Goal: Information Seeking & Learning: Compare options

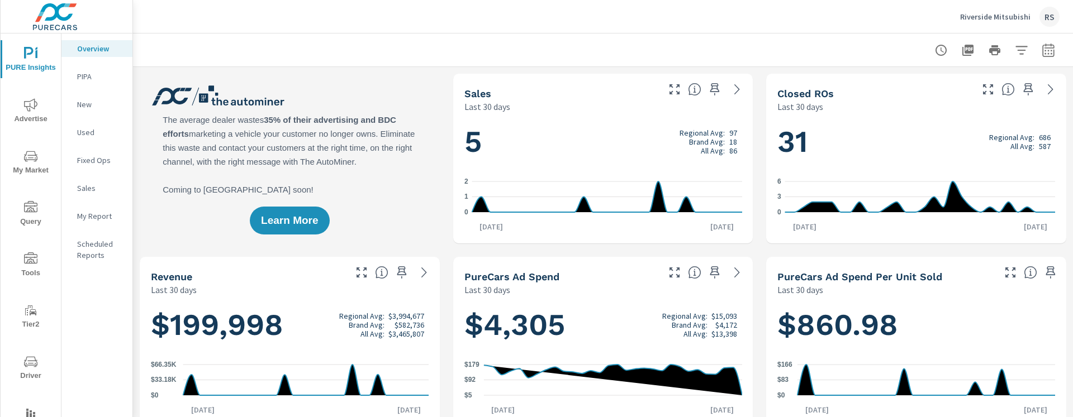
click at [34, 113] on span "Advertise" at bounding box center [31, 111] width 54 height 27
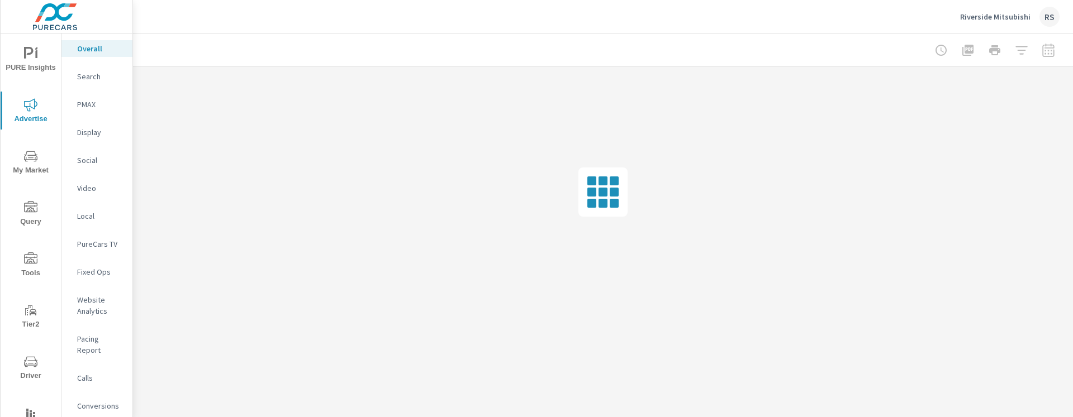
click at [94, 155] on p "Social" at bounding box center [100, 160] width 46 height 11
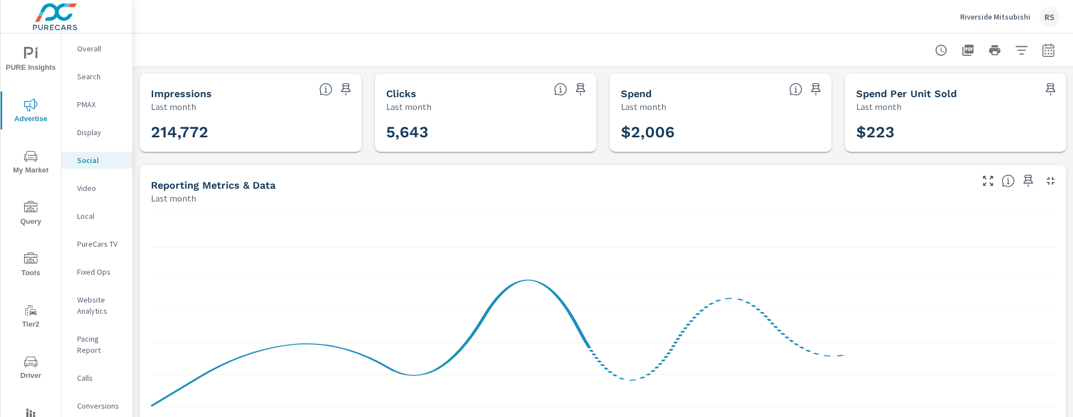
click at [544, 42] on div at bounding box center [602, 50] width 913 height 33
click at [1047, 51] on icon "button" at bounding box center [1048, 50] width 13 height 13
select select "Last month"
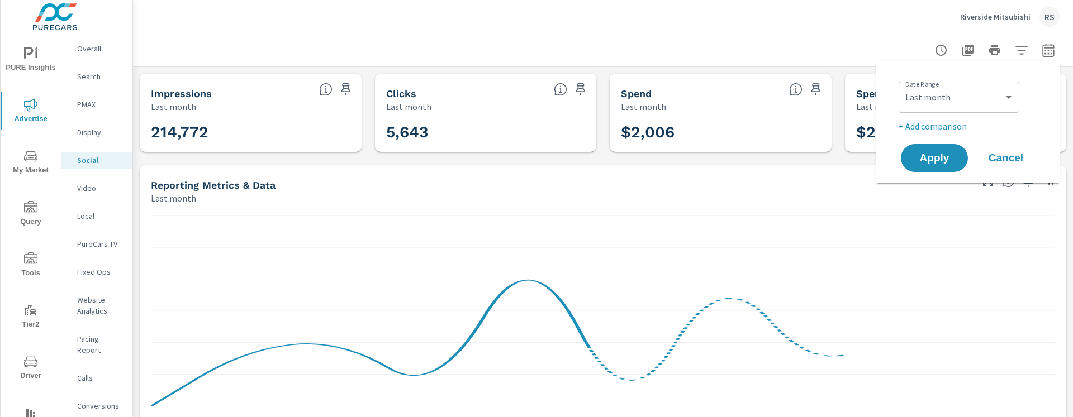
click at [934, 127] on p "+ Add comparison" at bounding box center [970, 126] width 143 height 13
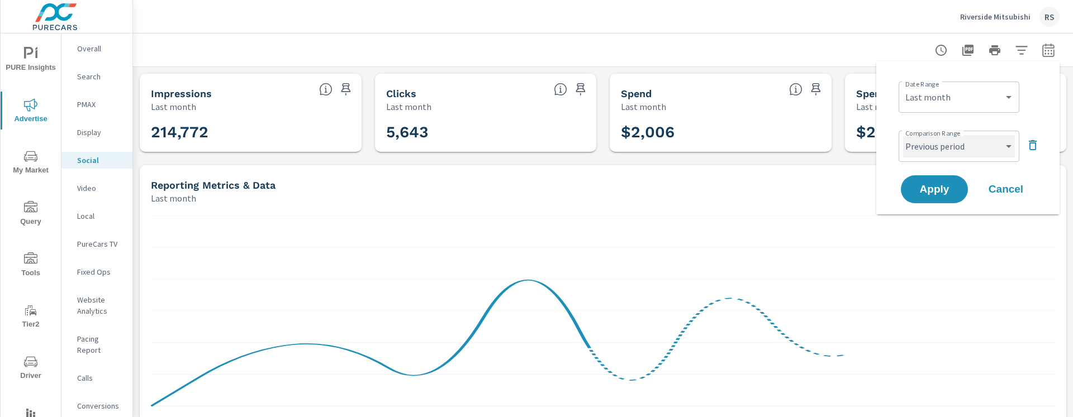
click at [934, 151] on select "Custom Previous period Previous month Previous year" at bounding box center [959, 146] width 112 height 22
click at [903, 135] on select "Custom Previous period Previous month Previous year" at bounding box center [959, 146] width 112 height 22
select select "Previous year"
click at [927, 188] on span "Apply" at bounding box center [934, 189] width 46 height 11
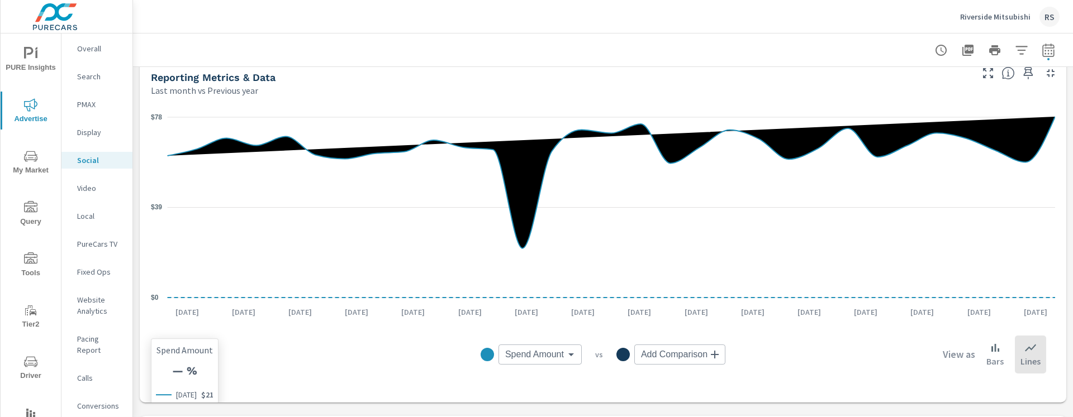
scroll to position [135, 0]
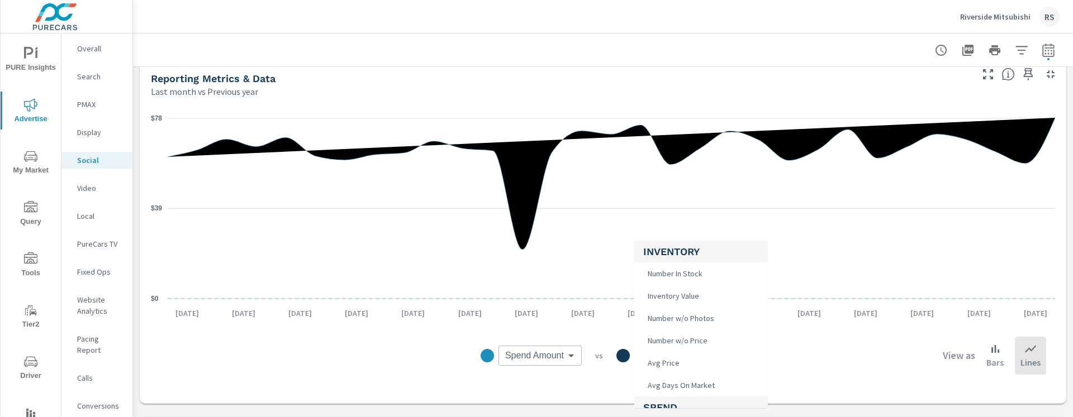
click at [673, 358] on body "PURE Insights Advertise My Market Query Tools Tier2 Driver Operations Leave Fee…" at bounding box center [536, 208] width 1073 height 417
click at [561, 354] on div at bounding box center [536, 208] width 1073 height 417
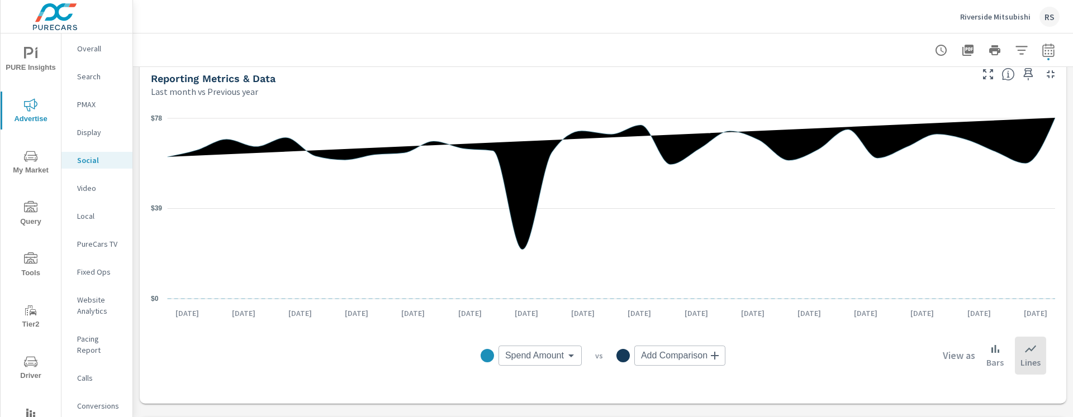
click at [541, 355] on body "PURE Insights Advertise My Market Query Tools Tier2 Driver Operations Leave Fee…" at bounding box center [536, 208] width 1073 height 417
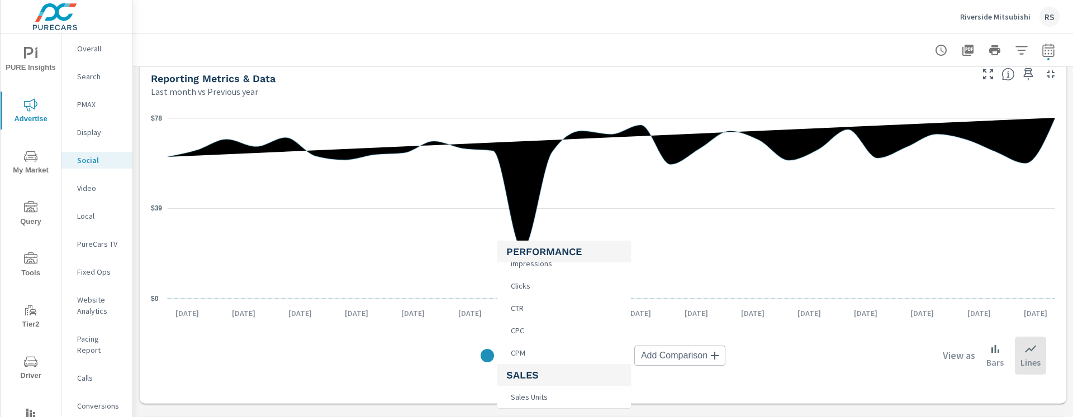
click at [531, 325] on li "CPC" at bounding box center [564, 331] width 134 height 22
type input "CPC"
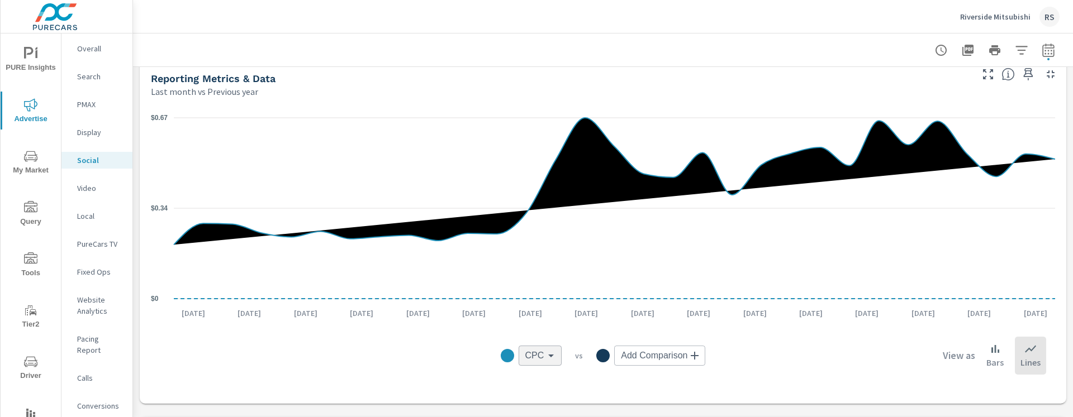
scroll to position [433, 0]
click at [650, 356] on body "PURE Insights Advertise My Market Query Tools Tier2 Driver Operations Leave Fee…" at bounding box center [536, 208] width 1073 height 417
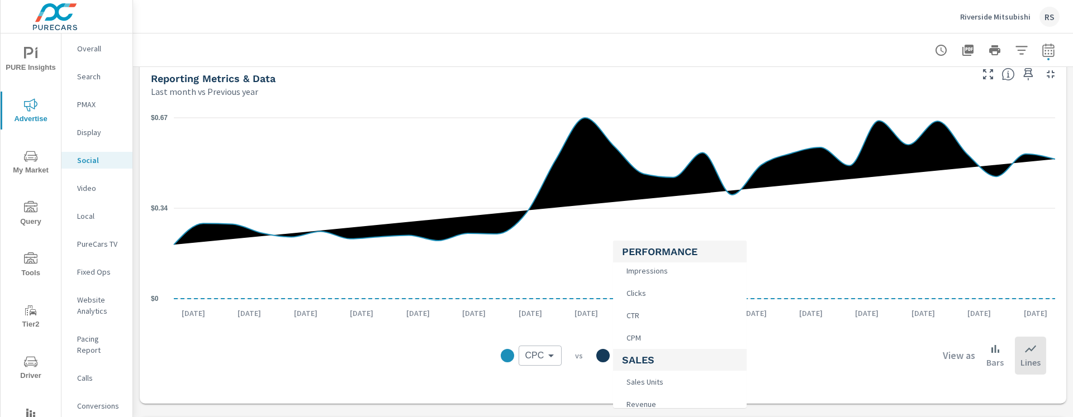
scroll to position [429, 0]
click at [640, 332] on span "CPM" at bounding box center [632, 335] width 21 height 16
type input "CPM"
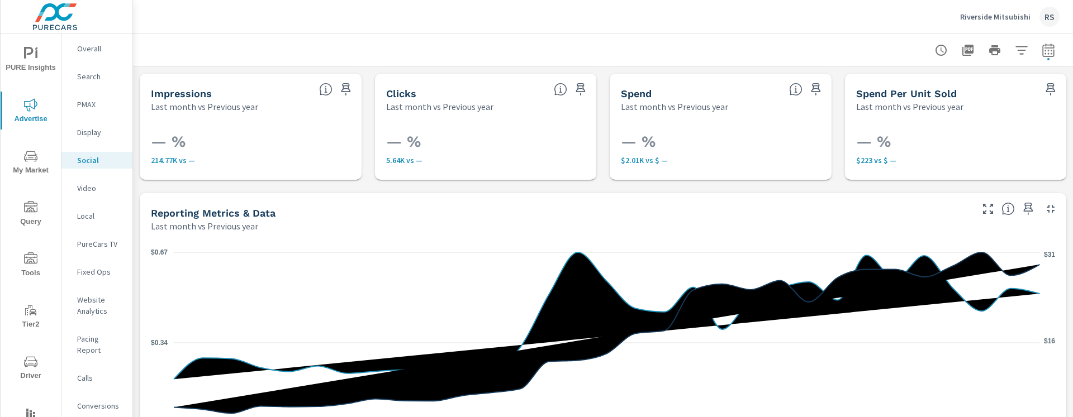
click at [1005, 18] on p "Riverside Mitsubishi" at bounding box center [995, 17] width 70 height 10
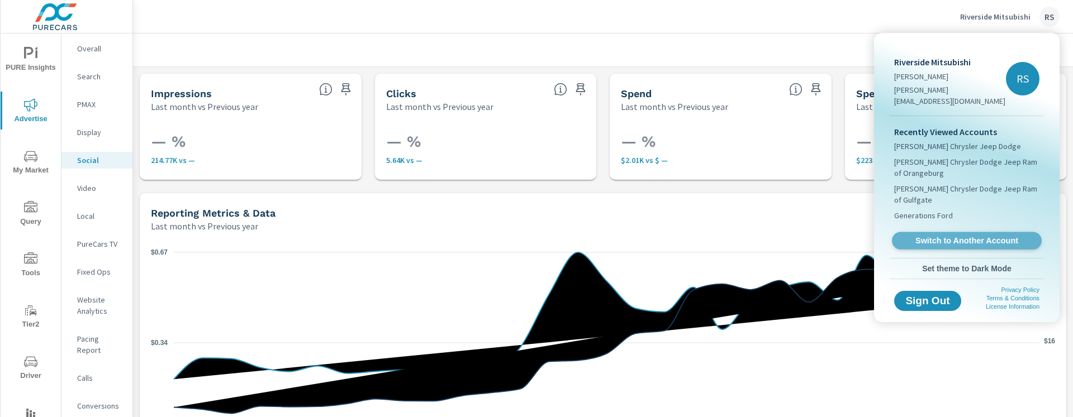
click at [957, 236] on span "Switch to Another Account" at bounding box center [966, 241] width 137 height 11
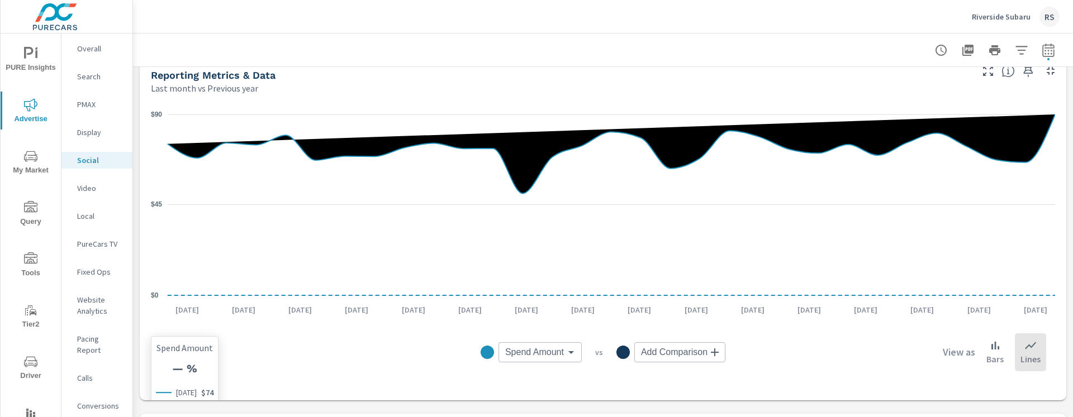
scroll to position [97, 0]
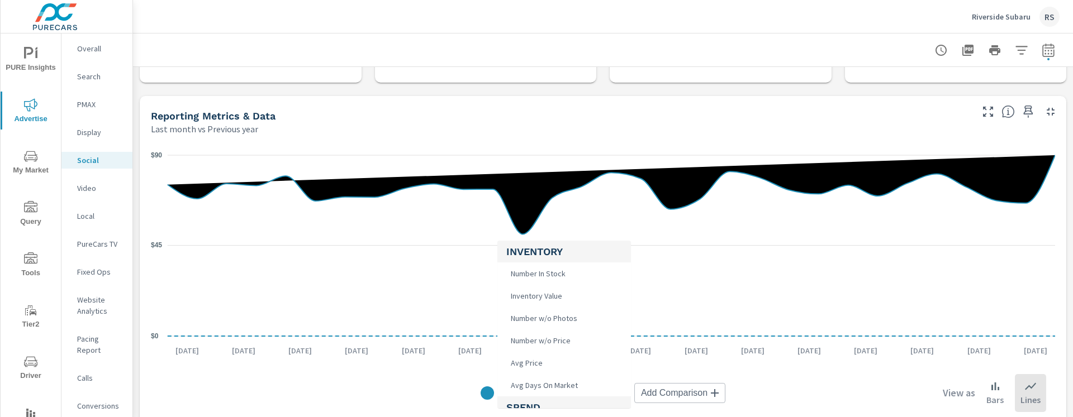
click at [567, 396] on body "PURE Insights Advertise My Market Query Tools Tier2 Driver Operations Leave Fee…" at bounding box center [536, 208] width 1073 height 417
click at [538, 329] on li "CPC" at bounding box center [564, 328] width 134 height 22
type input "CPC"
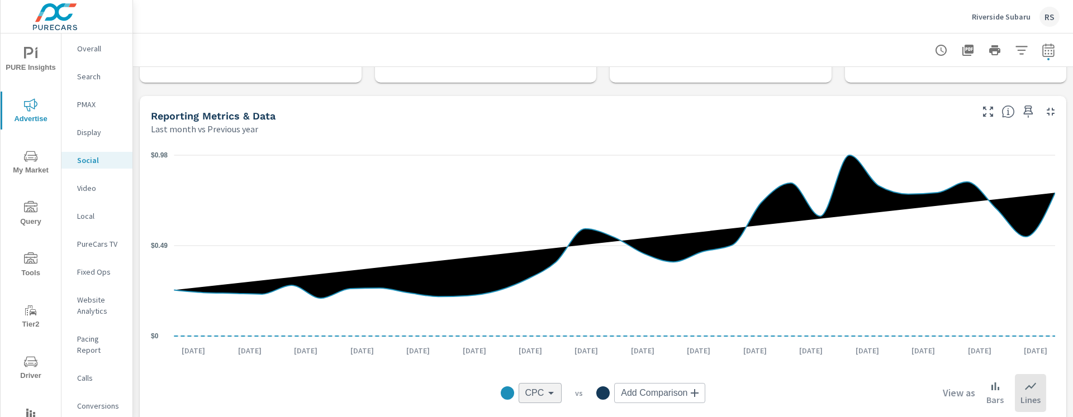
scroll to position [436, 0]
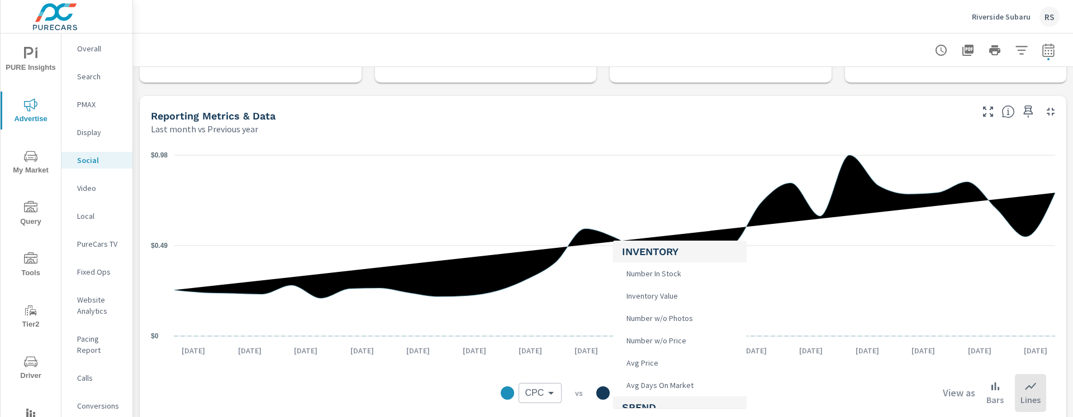
click at [643, 392] on body "PURE Insights Advertise My Market Query Tools Tier2 Driver Operations Leave Fee…" at bounding box center [536, 208] width 1073 height 417
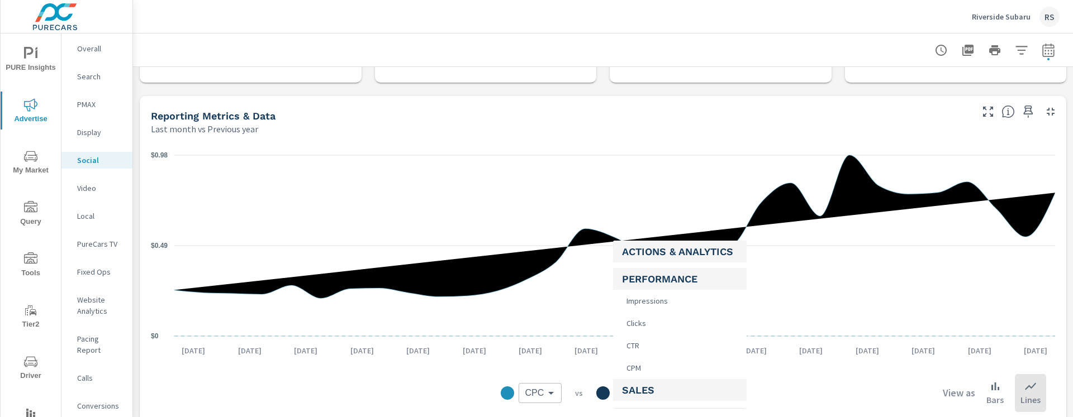
scroll to position [402, 0]
click at [644, 359] on li "CPM" at bounding box center [680, 362] width 134 height 22
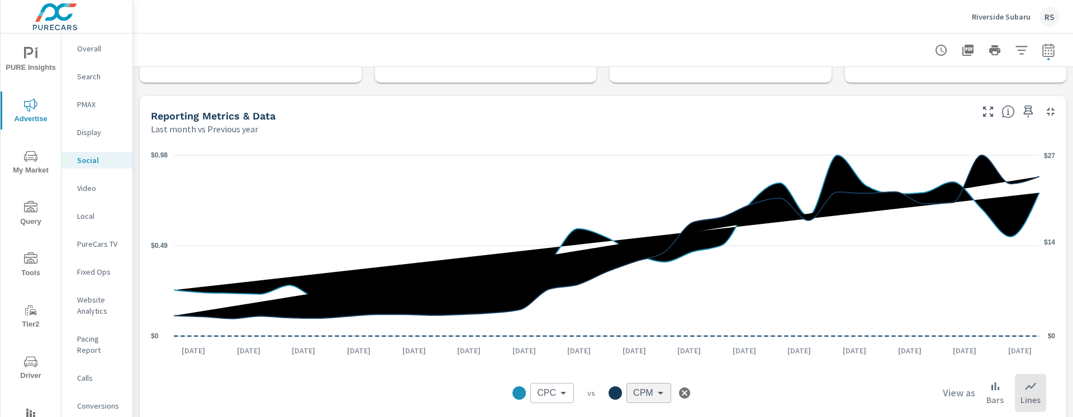
type input "CPM"
click at [1048, 46] on icon "button" at bounding box center [1048, 50] width 13 height 13
select select "Last month"
select select "Previous year"
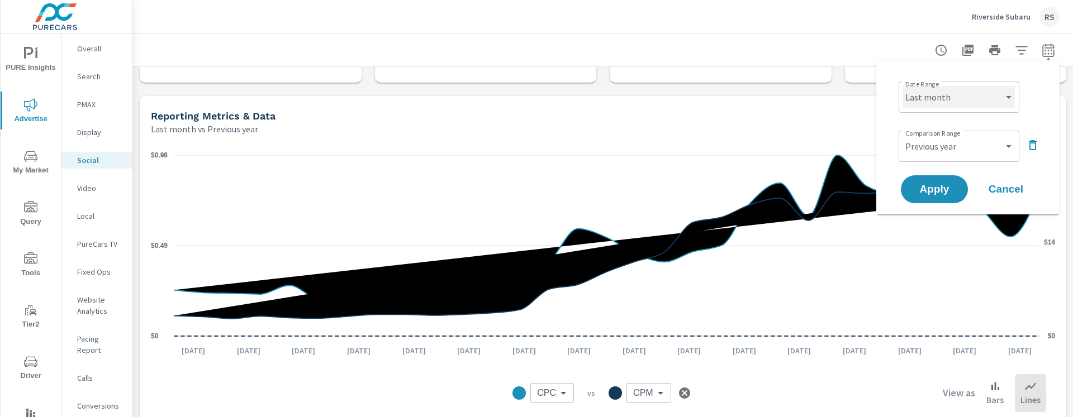
click at [947, 95] on select "Custom Yesterday Last week Last 7 days Last 14 days Last 30 days Last 45 days L…" at bounding box center [959, 97] width 112 height 22
click at [903, 86] on select "Custom Yesterday Last week Last 7 days Last 14 days Last 30 days Last 45 days L…" at bounding box center [959, 97] width 112 height 22
select select "Month to date"
click at [933, 192] on span "Apply" at bounding box center [934, 189] width 46 height 11
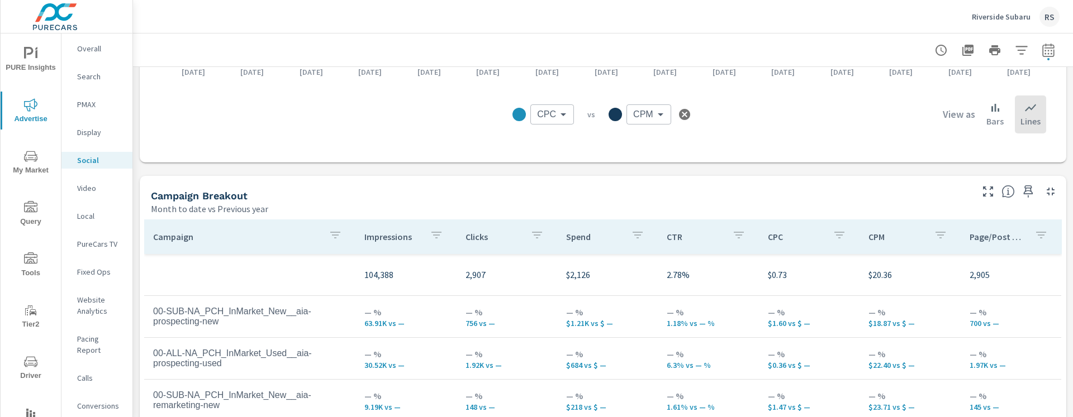
scroll to position [508, 0]
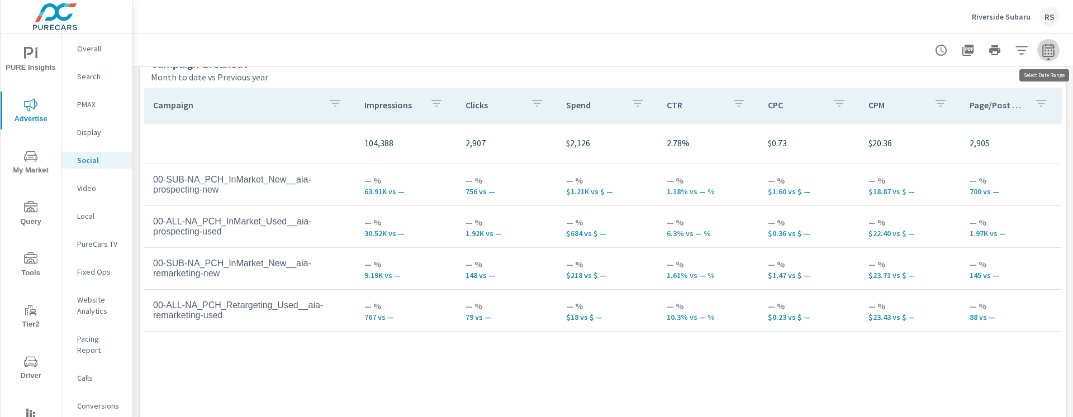
click at [1045, 55] on icon "button" at bounding box center [1048, 50] width 13 height 13
select select "Month to date"
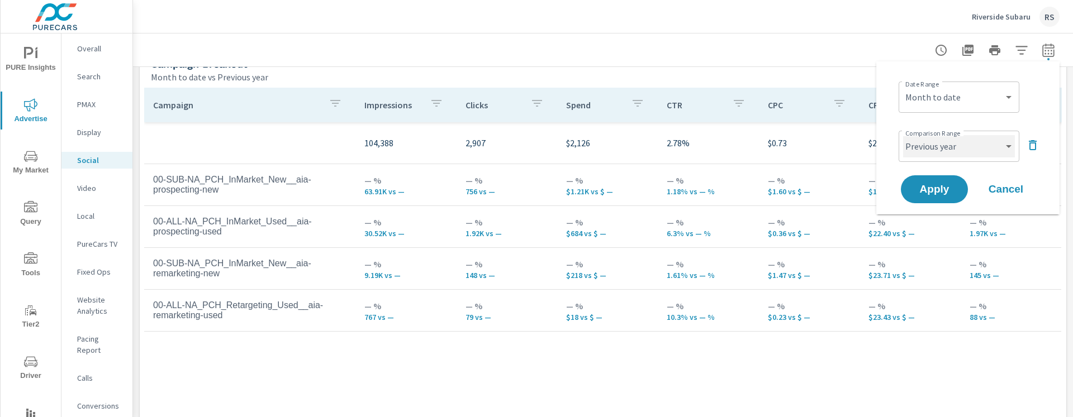
click at [965, 148] on select "Custom Previous period Previous month Previous year" at bounding box center [959, 146] width 112 height 22
click at [903, 135] on select "Custom Previous period Previous month Previous year" at bounding box center [959, 146] width 112 height 22
select select "Previous month"
click at [934, 182] on button "Apply" at bounding box center [934, 189] width 69 height 29
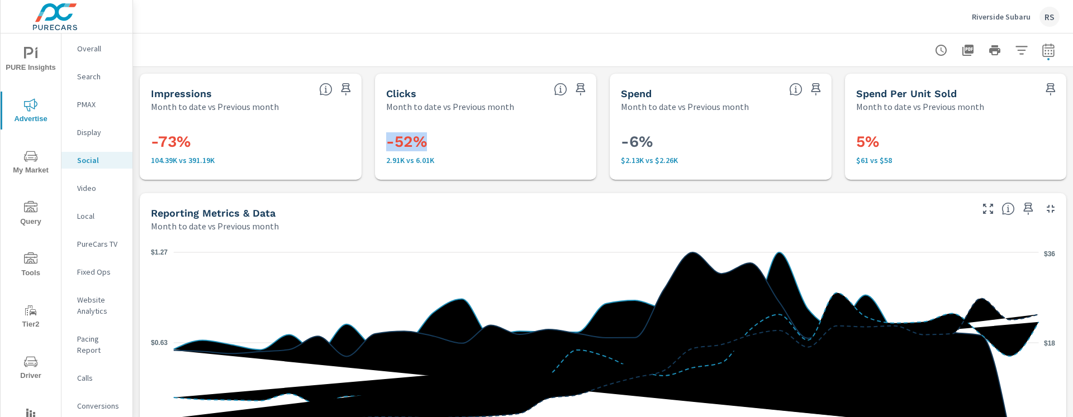
drag, startPoint x: 450, startPoint y: 140, endPoint x: 376, endPoint y: 143, distance: 74.9
click at [376, 143] on div "-52% 2.91K vs 6.01K" at bounding box center [486, 146] width 222 height 67
drag, startPoint x: 433, startPoint y: 165, endPoint x: 416, endPoint y: 163, distance: 17.5
click at [416, 163] on div "-52% 2.91K vs 6.01K" at bounding box center [486, 146] width 200 height 45
click at [416, 163] on p "2.91K vs 6.01K" at bounding box center [486, 160] width 200 height 9
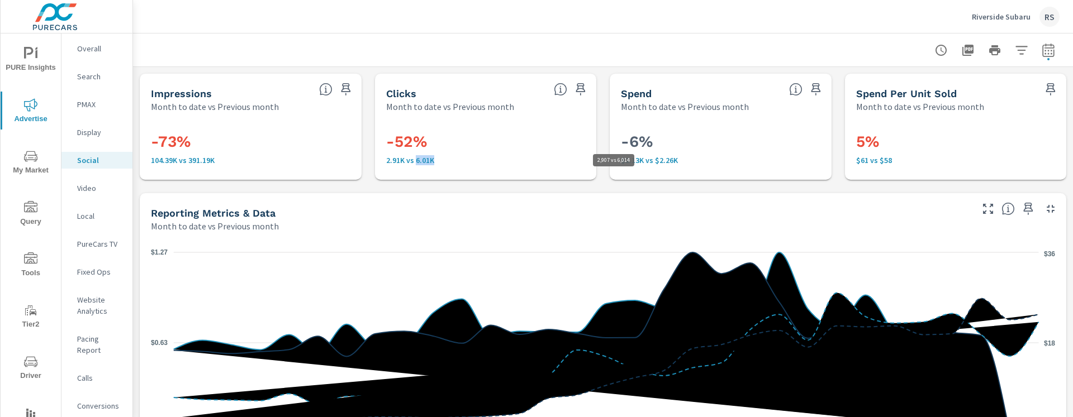
drag, startPoint x: 416, startPoint y: 163, endPoint x: 458, endPoint y: 163, distance: 42.5
click at [458, 163] on p "2.91K vs 6.01K" at bounding box center [486, 160] width 200 height 9
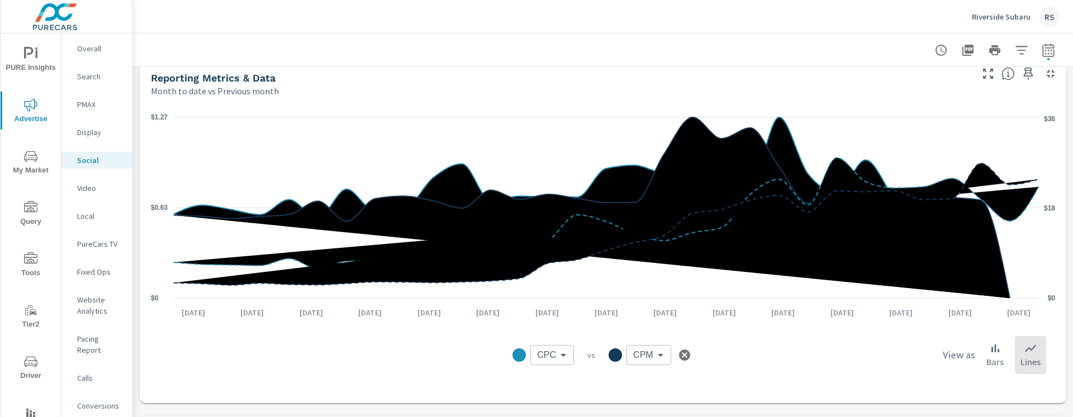
scroll to position [130, 0]
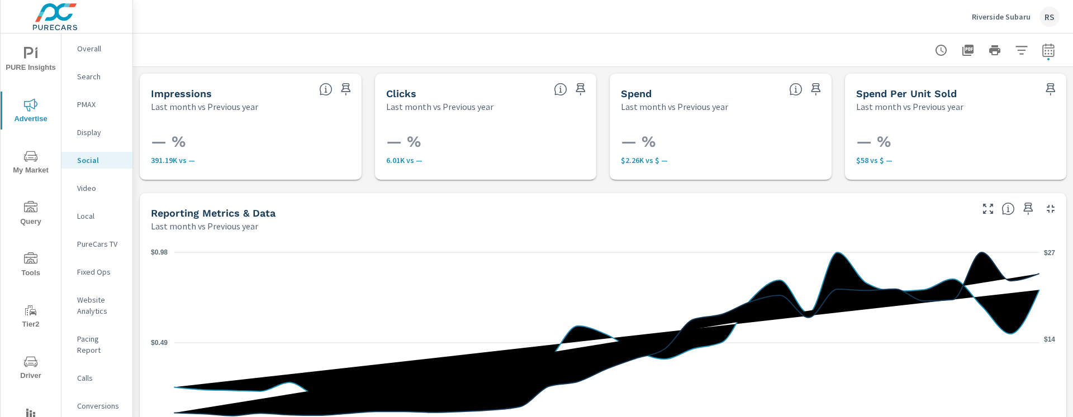
click at [976, 16] on p "Riverside Subaru" at bounding box center [1001, 17] width 59 height 10
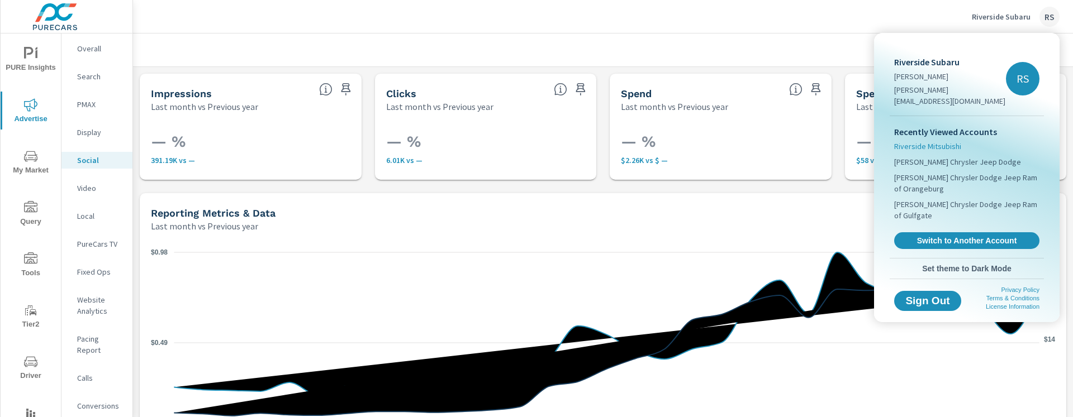
click at [918, 141] on span "Riverside Mitsubishi" at bounding box center [927, 146] width 67 height 11
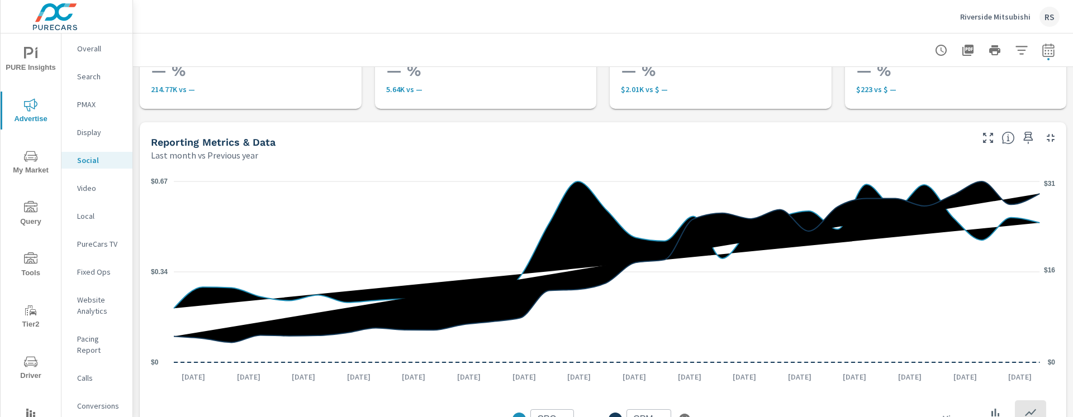
scroll to position [74, 0]
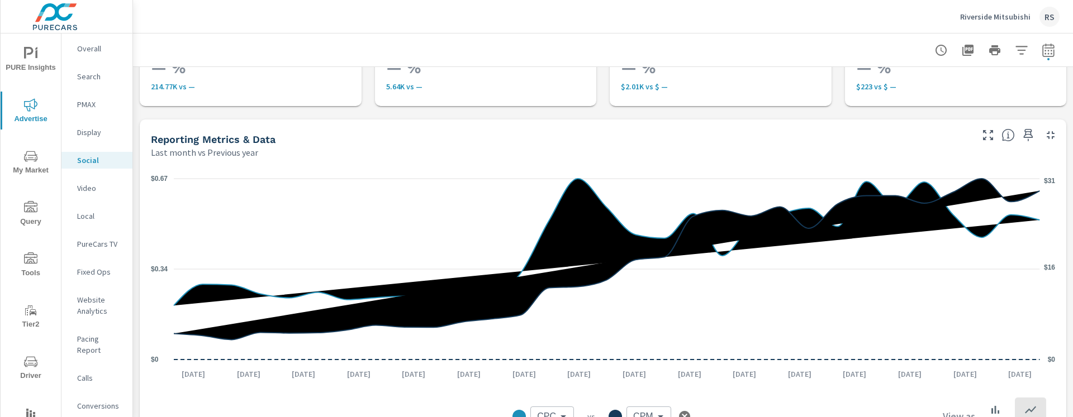
click at [1013, 19] on p "Riverside Mitsubishi" at bounding box center [995, 17] width 70 height 10
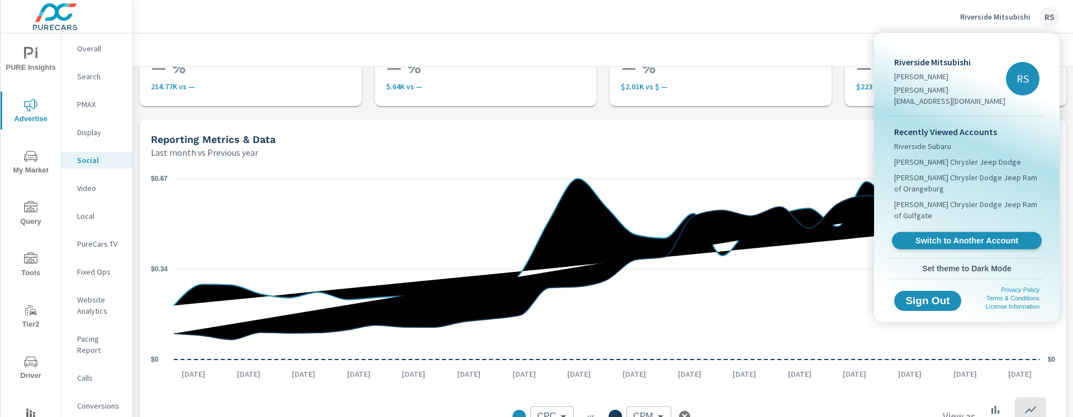
click at [945, 236] on span "Switch to Another Account" at bounding box center [966, 241] width 137 height 11
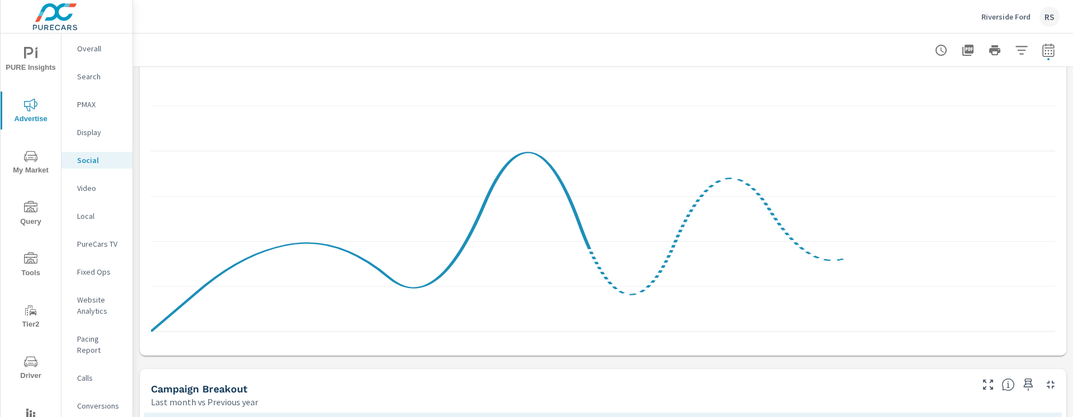
scroll to position [165, 0]
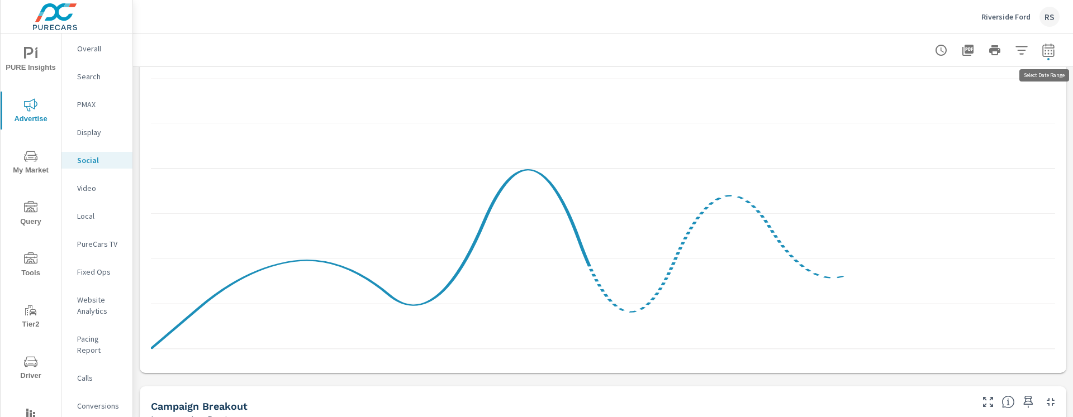
click at [1050, 49] on icon "button" at bounding box center [1048, 50] width 13 height 13
select select "Last month"
select select "Previous year"
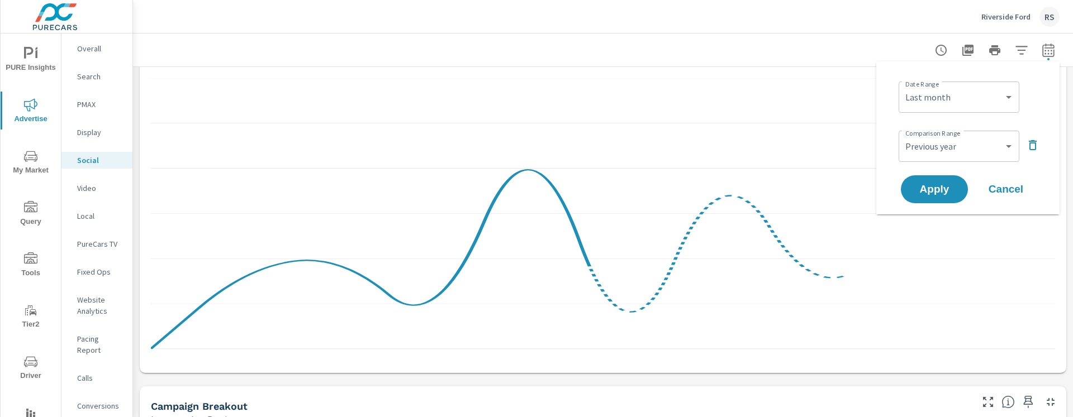
click at [1050, 49] on icon "button" at bounding box center [1048, 50] width 13 height 13
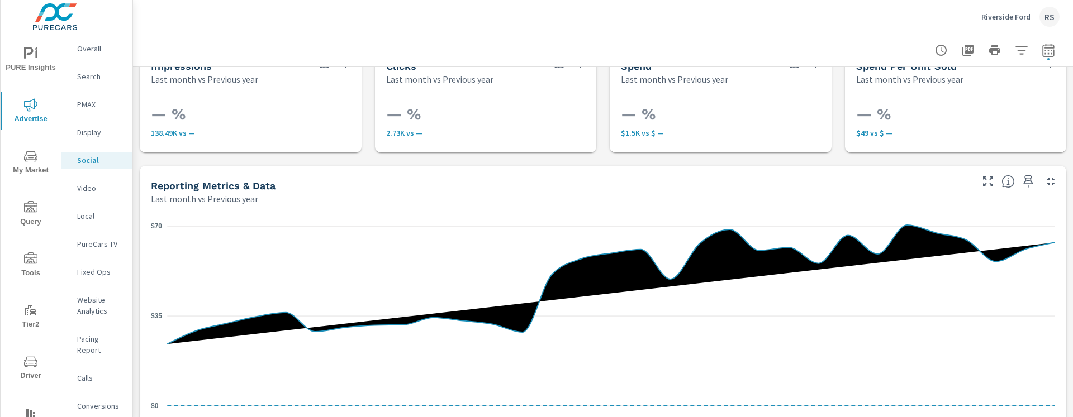
scroll to position [0, 0]
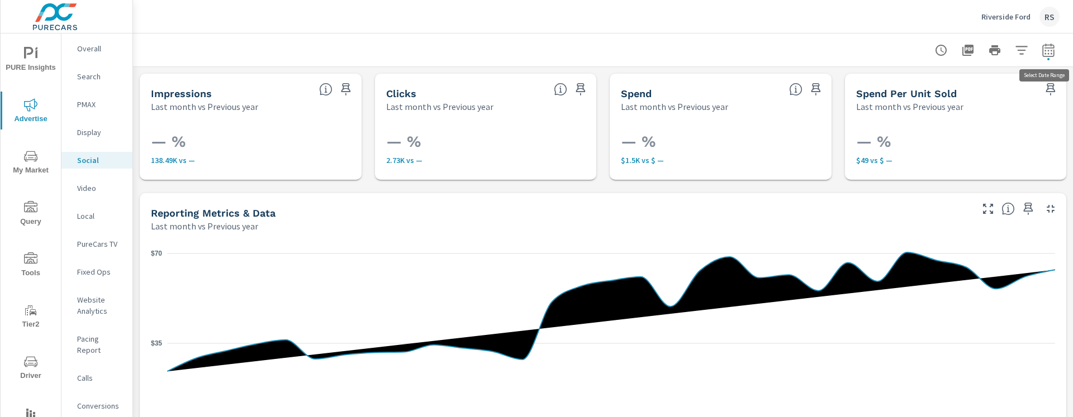
click at [1046, 53] on icon "button" at bounding box center [1048, 52] width 7 height 4
select select "Last month"
select select "Previous year"
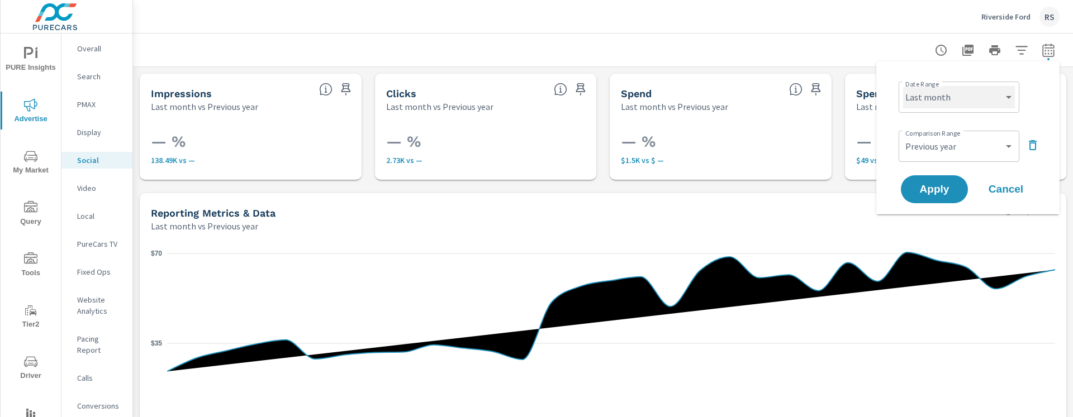
click at [938, 93] on select "Custom Yesterday Last week Last 7 days Last 14 days Last 30 days Last 45 days L…" at bounding box center [959, 97] width 112 height 22
click at [903, 86] on select "Custom Yesterday Last week Last 7 days Last 14 days Last 30 days Last 45 days L…" at bounding box center [959, 97] width 112 height 22
select select "Month to date"
click at [944, 182] on button "Apply" at bounding box center [934, 189] width 69 height 29
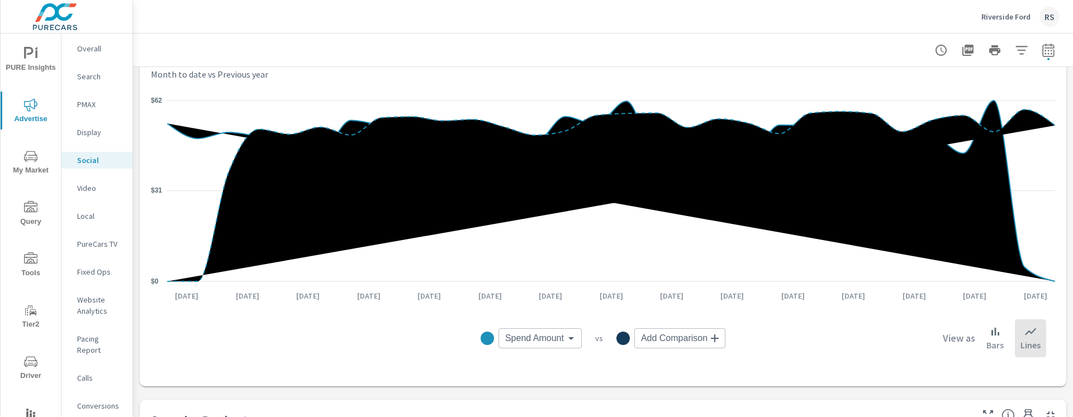
scroll to position [153, 0]
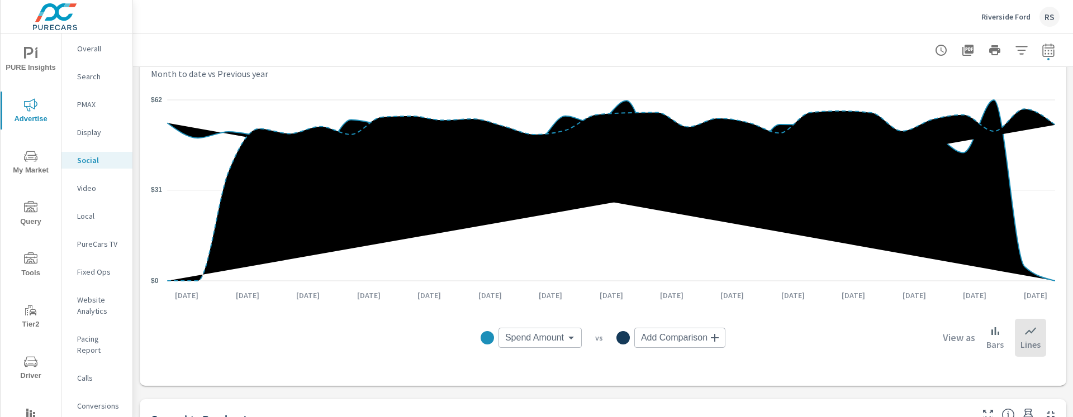
click at [558, 316] on div "Spend Amount Spend Amount ​ vs Add Comparison ​ View as Bars Lines" at bounding box center [603, 338] width 886 height 56
click at [540, 361] on div "Spend Amount Spend Amount ​ vs Add Comparison ​ View as Bars Lines" at bounding box center [603, 338] width 886 height 56
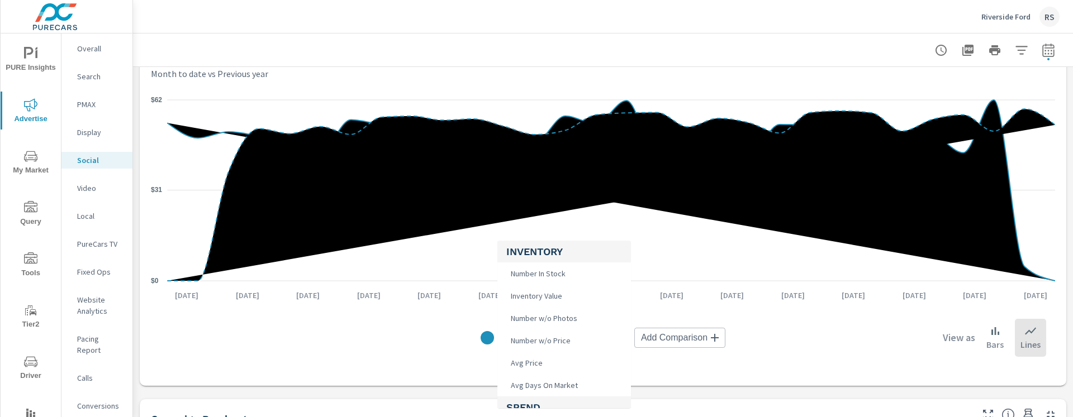
click at [539, 339] on body "PURE Insights Advertise My Market Query Tools Tier2 Driver Operations Leave Fee…" at bounding box center [536, 208] width 1073 height 417
click at [529, 292] on li "CPM" at bounding box center [564, 293] width 134 height 22
type input "CPM"
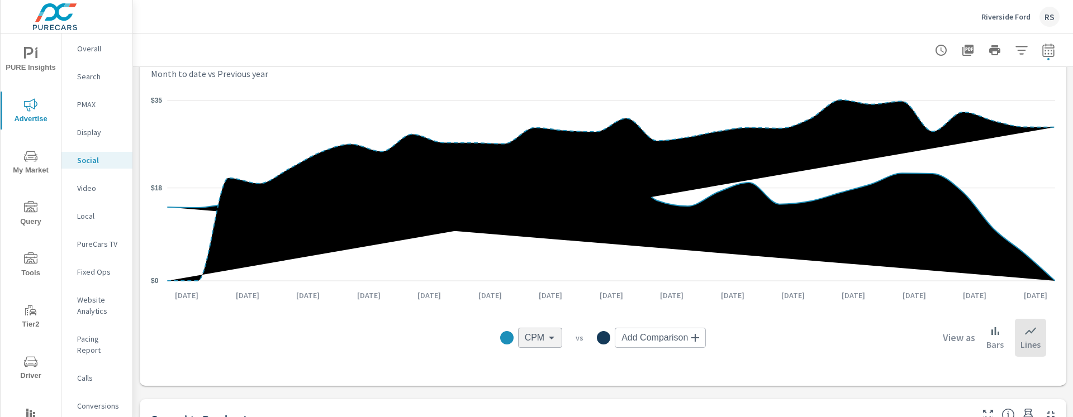
scroll to position [493, 0]
click at [634, 335] on body "PURE Insights Advertise My Market Query Tools Tier2 Driver Operations Leave Fee…" at bounding box center [536, 208] width 1073 height 417
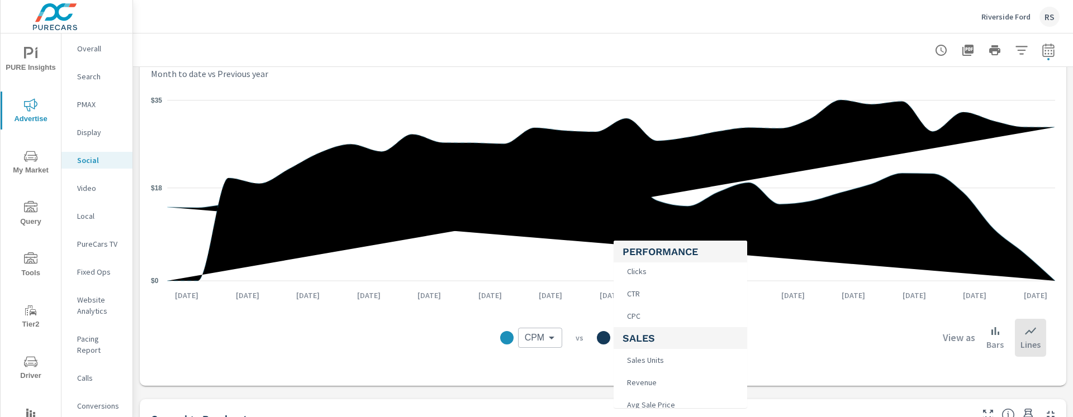
scroll to position [449, 0]
drag, startPoint x: 640, startPoint y: 295, endPoint x: 645, endPoint y: 315, distance: 21.3
click at [645, 315] on ul "Inventory Number In Stock Inventory Value Number w/o Photos Number w/o Price Av…" at bounding box center [681, 126] width 134 height 668
click at [645, 315] on li "CPC" at bounding box center [681, 314] width 134 height 22
type input "CPC"
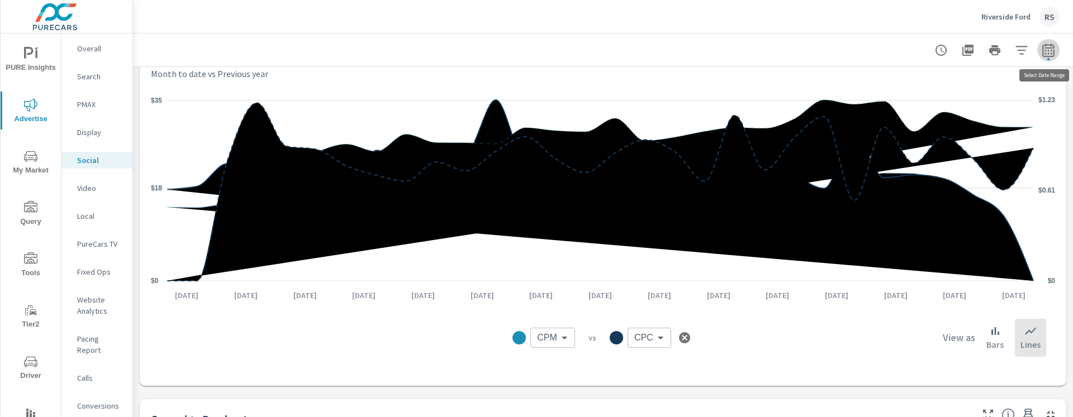
click at [1047, 50] on icon "button" at bounding box center [1048, 50] width 13 height 13
select select "Month to date"
select select "Previous year"
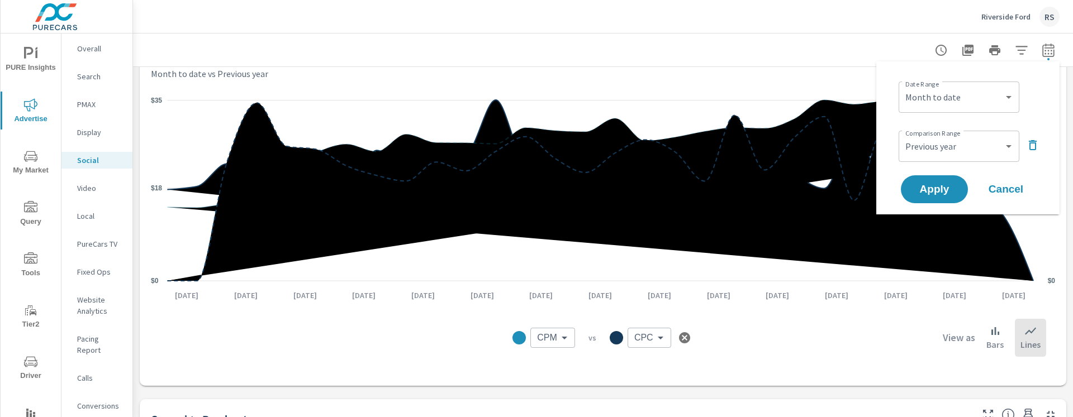
click at [1031, 143] on icon "button" at bounding box center [1033, 145] width 8 height 10
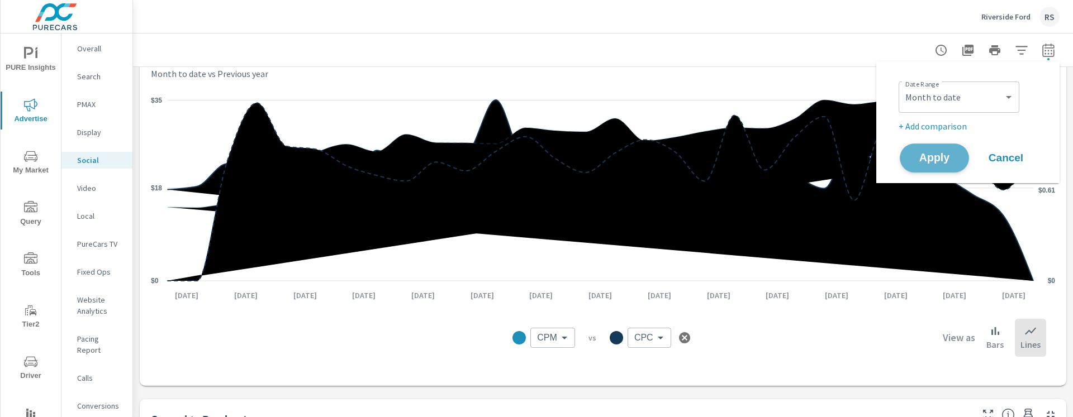
click at [923, 161] on span "Apply" at bounding box center [934, 158] width 46 height 11
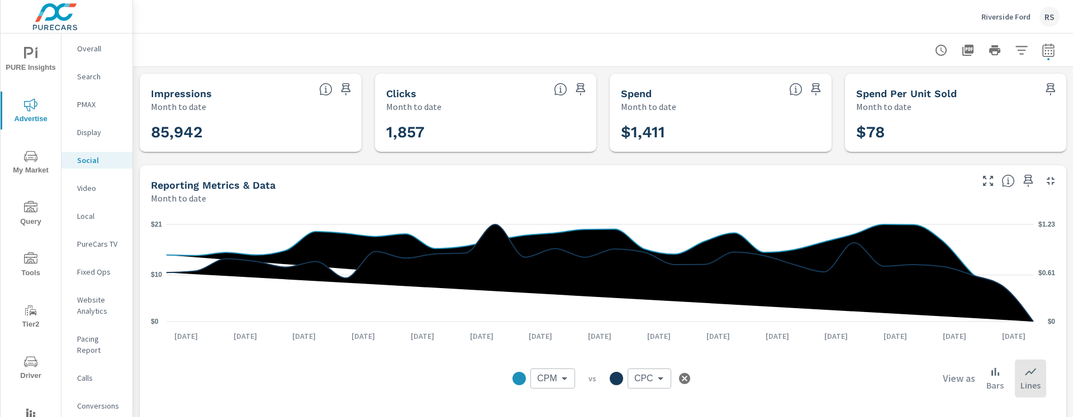
click at [1043, 47] on icon "button" at bounding box center [1048, 50] width 13 height 13
select select "Month to date"
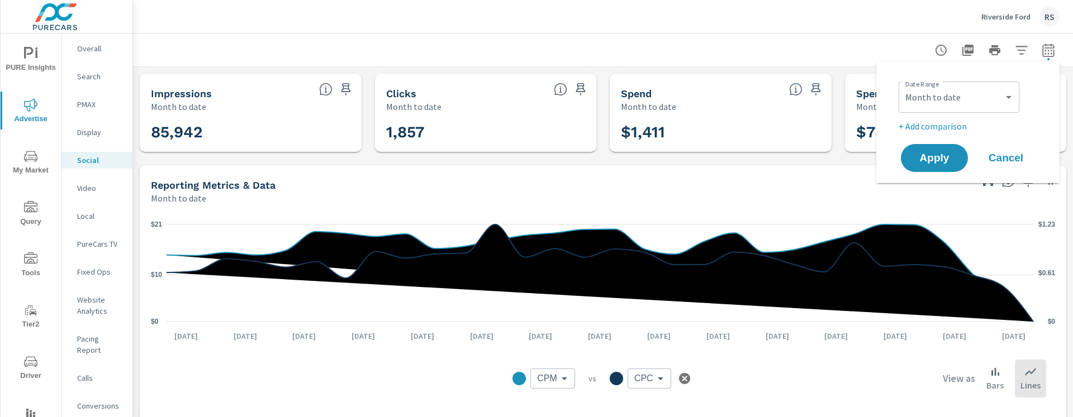
click at [941, 127] on p "+ Add comparison" at bounding box center [970, 126] width 143 height 13
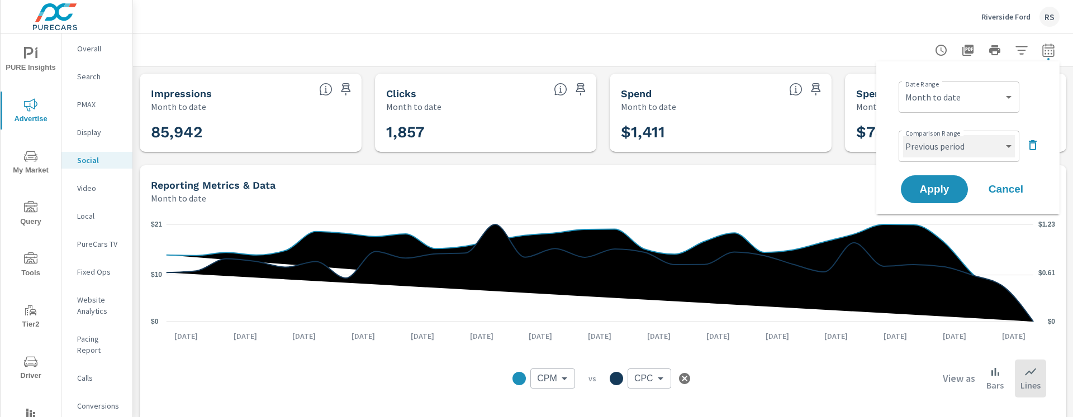
click at [931, 145] on select "Custom Previous period Previous month Previous year" at bounding box center [959, 146] width 112 height 22
click at [903, 135] on select "Custom Previous period Previous month Previous year" at bounding box center [959, 146] width 112 height 22
select select "Previous year"
click at [930, 188] on span "Apply" at bounding box center [934, 189] width 46 height 11
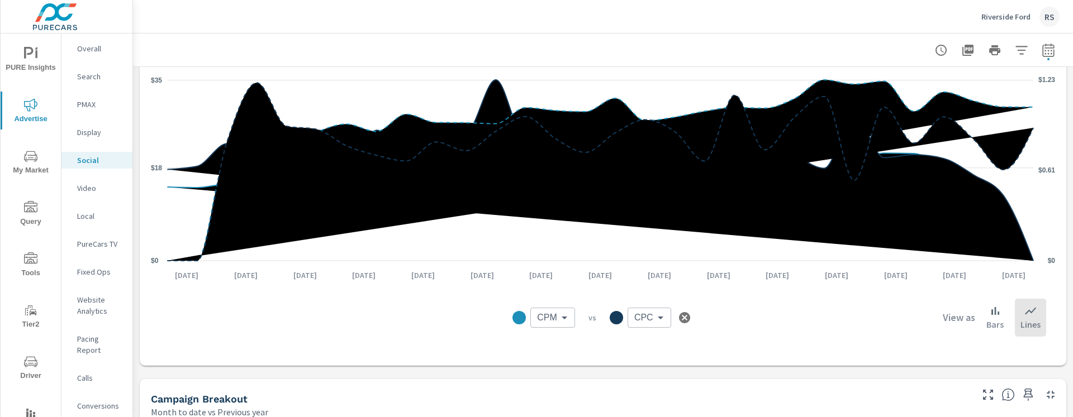
scroll to position [149, 0]
